Goal: Answer question/provide support

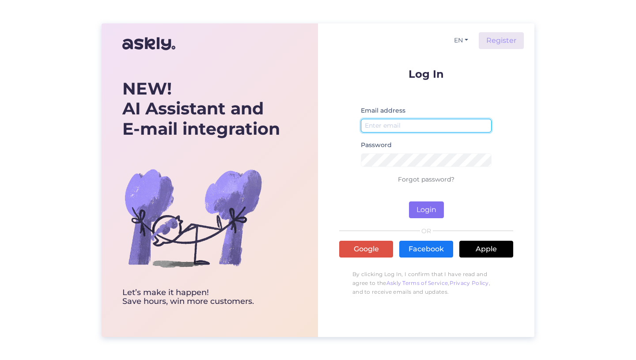
type input "[EMAIL_ADDRESS][DOMAIN_NAME]"
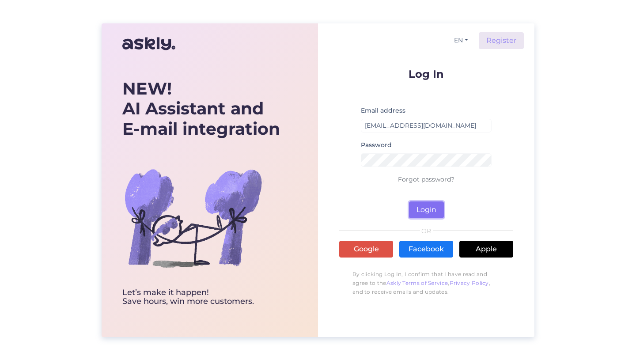
click at [420, 209] on button "Login" at bounding box center [426, 209] width 35 height 17
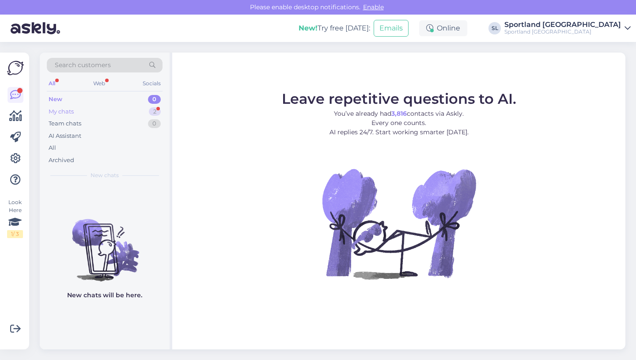
click at [74, 110] on div "My chats 2" at bounding box center [105, 112] width 116 height 12
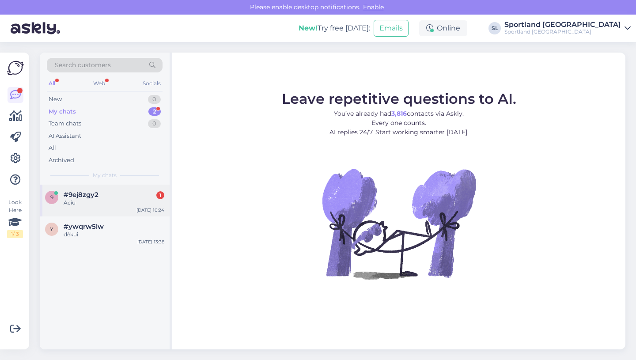
click at [83, 198] on span "#9ej8zgy2" at bounding box center [81, 195] width 35 height 8
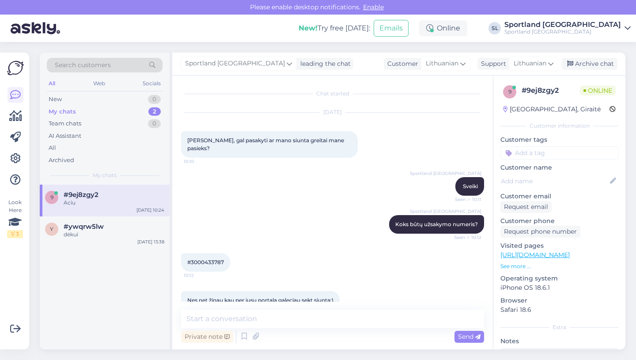
scroll to position [208, 0]
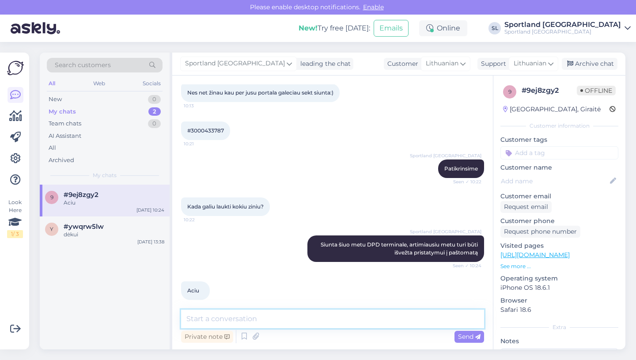
click at [279, 320] on textarea at bounding box center [332, 319] width 303 height 19
paste textarea "05805115808082"
click at [309, 322] on textarea "Pridedame siuntos sekimo numerį 05805115808082" at bounding box center [332, 319] width 303 height 19
click at [320, 319] on textarea "Pridedame siuntos sekimo numerį: 05805115808082" at bounding box center [332, 319] width 303 height 19
click at [228, 320] on textarea "Pridedame siuntos sekimo numerį: 05805115808082" at bounding box center [332, 319] width 303 height 19
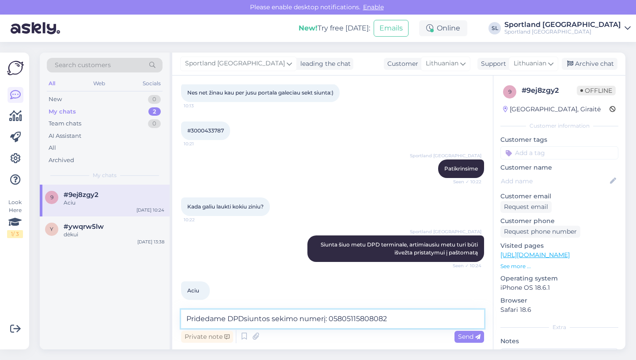
type textarea "Pridedame DPD siuntos sekimo numerį: 05805115808082"
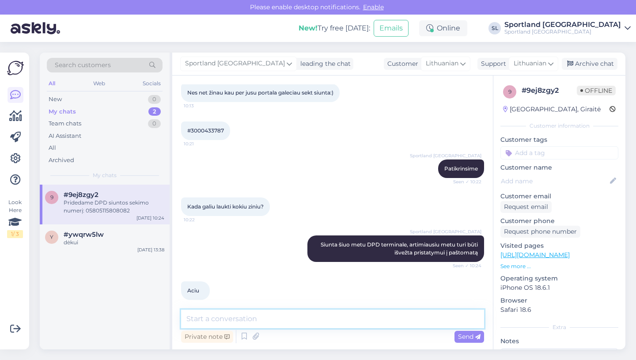
scroll to position [246, 0]
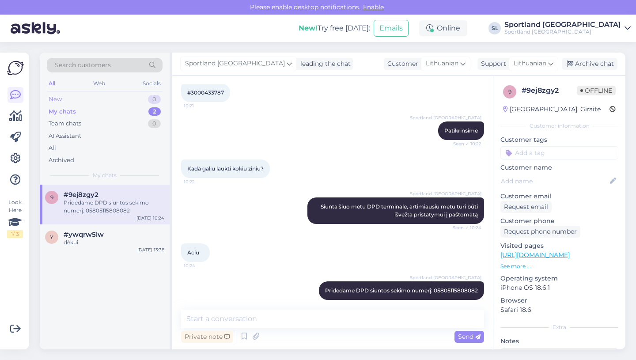
click at [62, 97] on div "New 0" at bounding box center [105, 99] width 116 height 12
